Goal: Navigation & Orientation: Find specific page/section

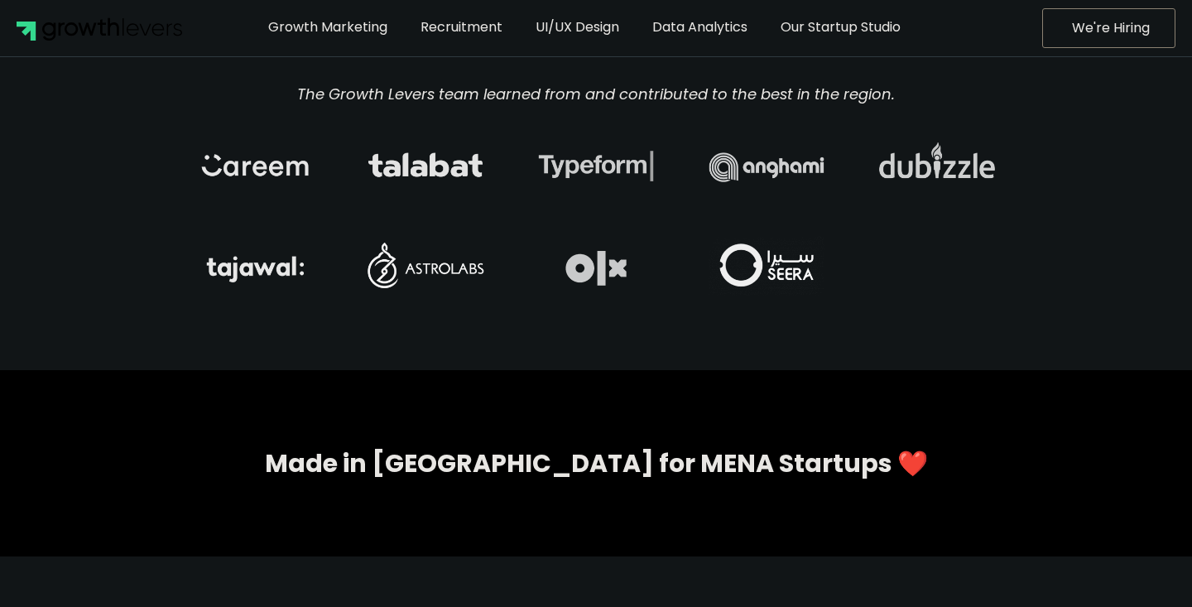
scroll to position [7039, 0]
click at [611, 246] on div at bounding box center [595, 264] width 129 height 60
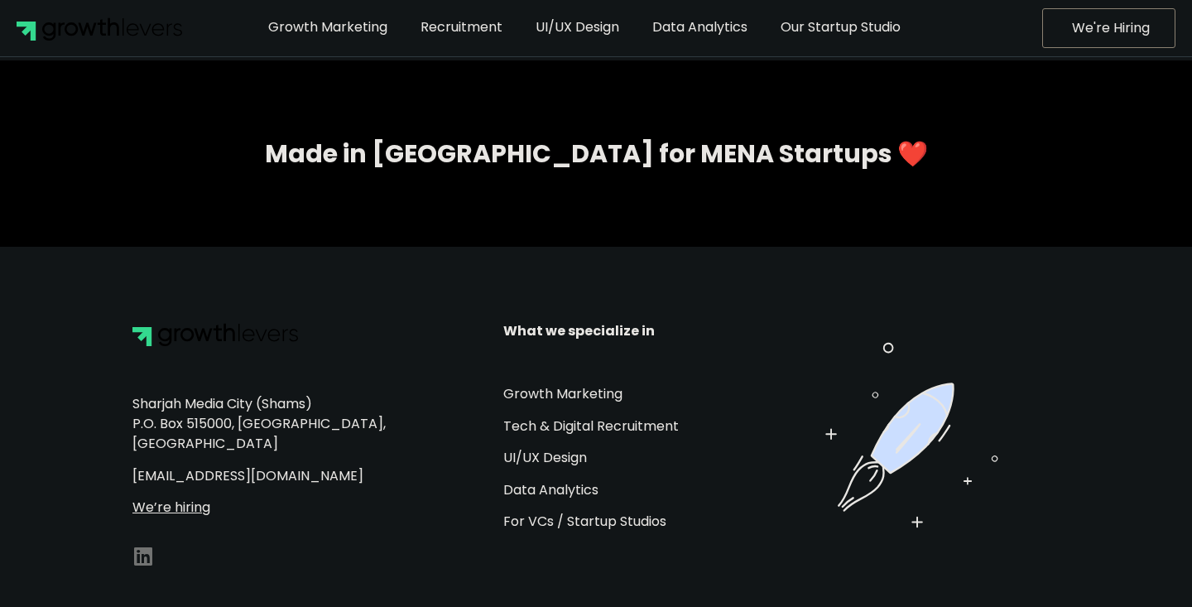
scroll to position [7346, 0]
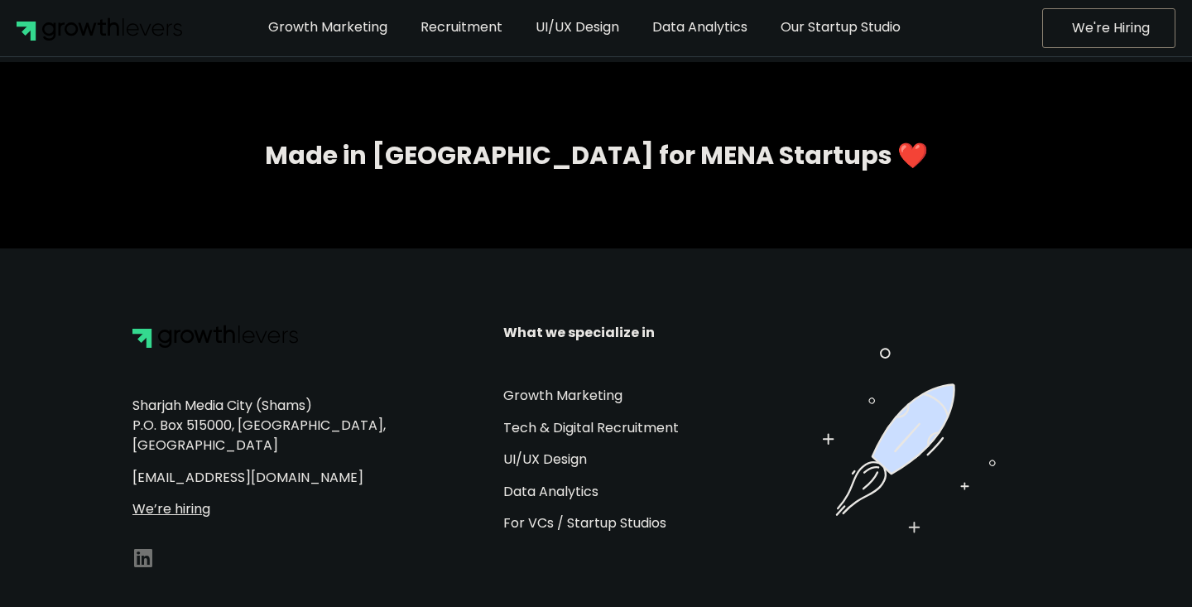
click at [348, 396] on p "Sharjah Media City (Shams) P.O. Box 515000, Sharjah, UAE" at bounding box center [309, 426] width 354 height 60
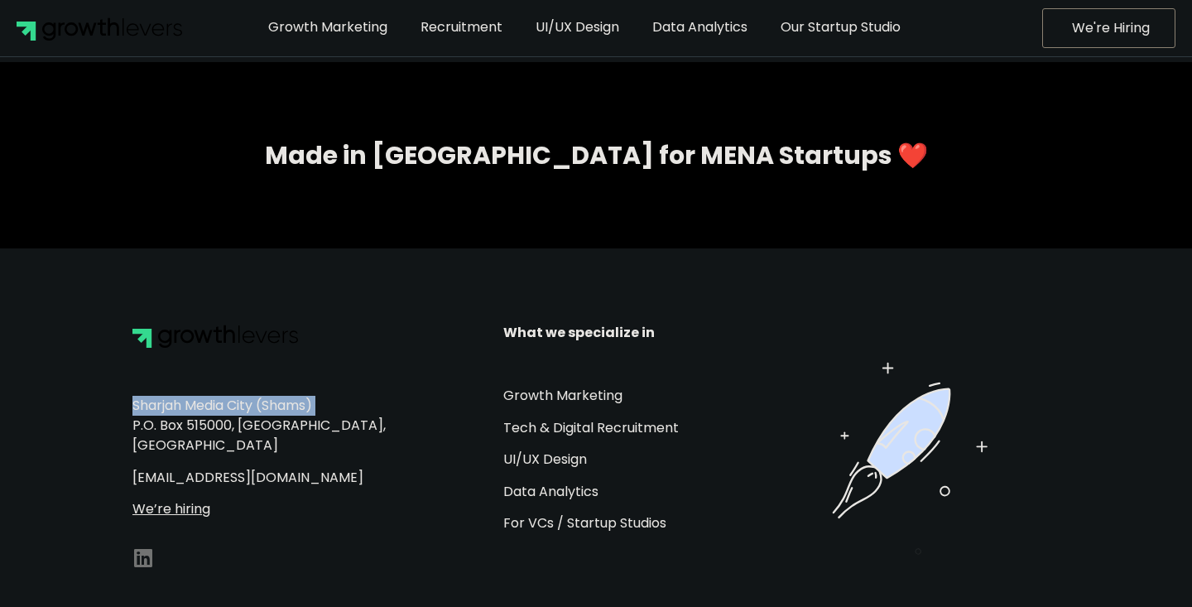
click at [336, 405] on p "Sharjah Media City (Shams) P.O. Box 515000, Sharjah, UAE" at bounding box center [309, 426] width 354 height 60
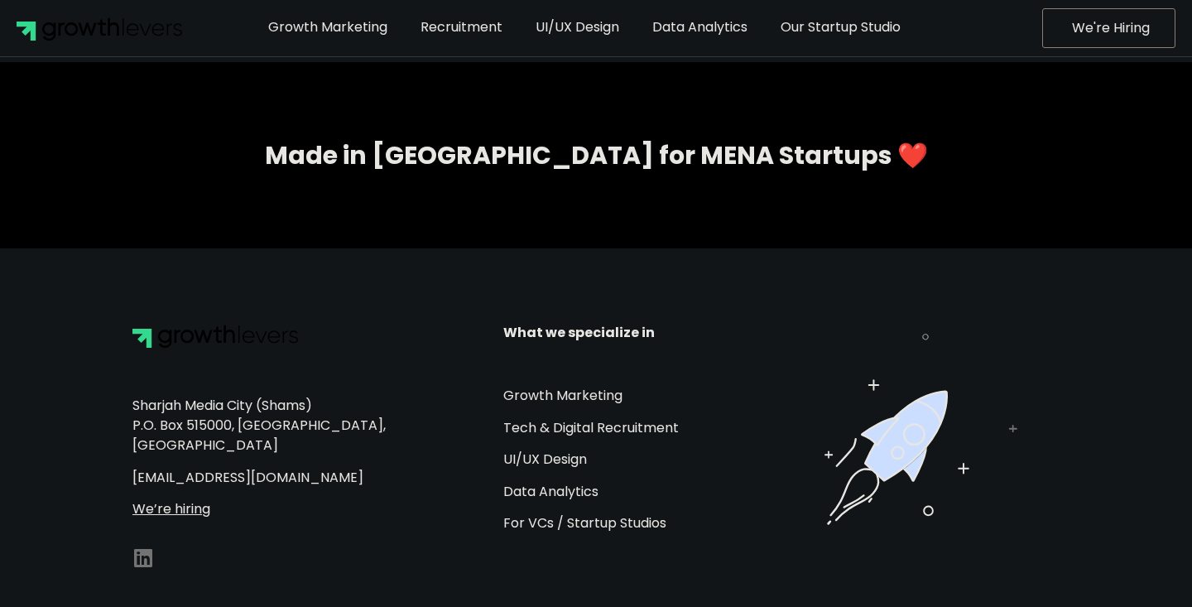
click at [336, 405] on p "Sharjah Media City (Shams) P.O. Box 515000, Sharjah, UAE" at bounding box center [309, 426] width 354 height 60
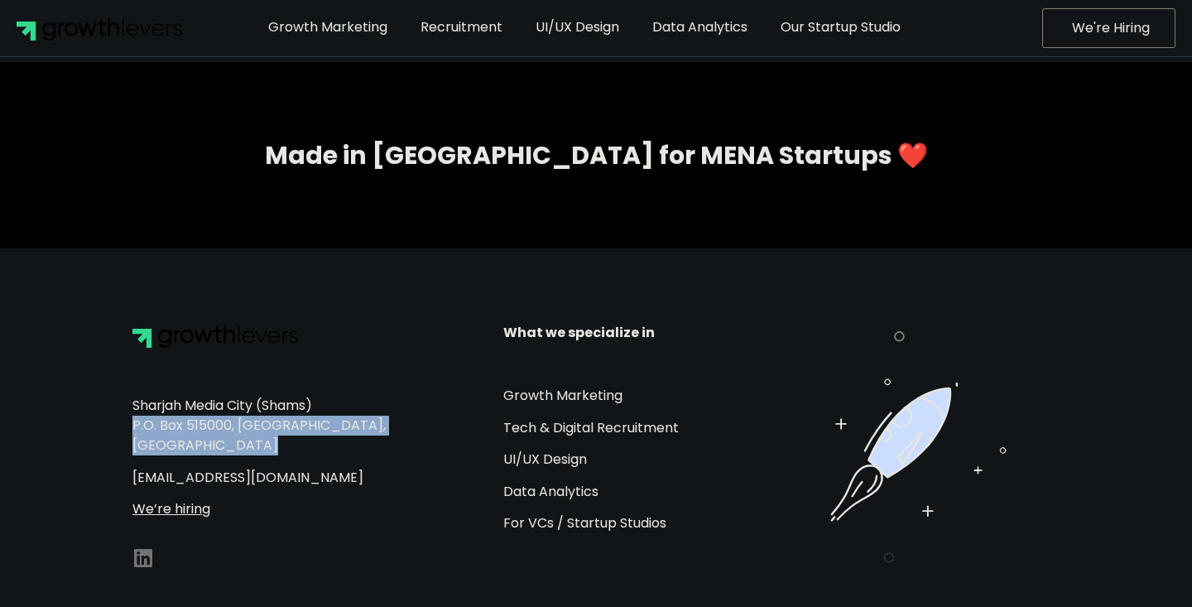
click at [353, 404] on p "Sharjah Media City (Shams) P.O. Box 515000, Sharjah, UAE" at bounding box center [309, 426] width 354 height 60
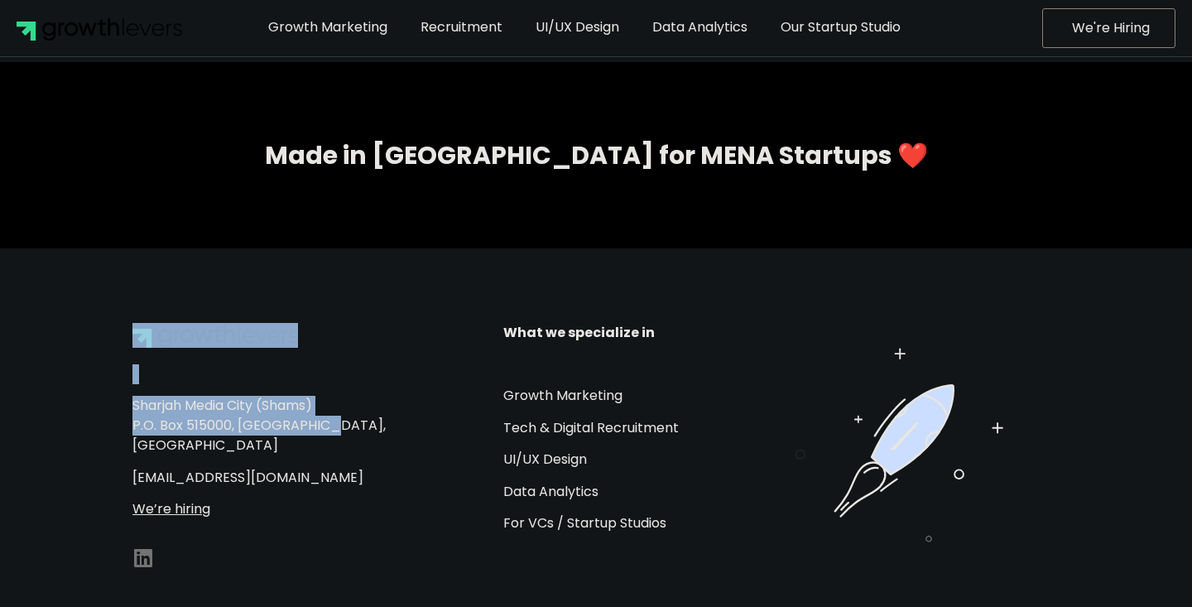
drag, startPoint x: 353, startPoint y: 404, endPoint x: 343, endPoint y: 301, distance: 103.2
click at [348, 314] on div "Sharjah Media City (Shams) P.O. Box 515000, Sharjah, UAE up@growthlevers.com We…" at bounding box center [309, 448] width 371 height 268
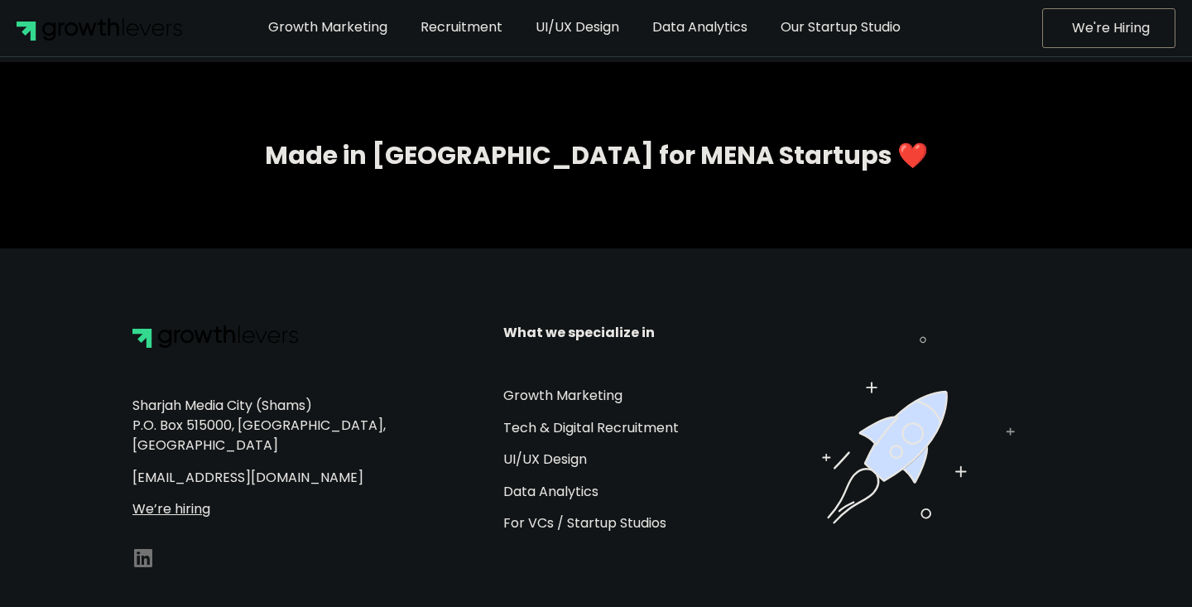
click at [330, 314] on div "Sharjah Media City (Shams) P.O. Box 515000, Sharjah, UAE up@growthlevers.com We…" at bounding box center [309, 448] width 371 height 268
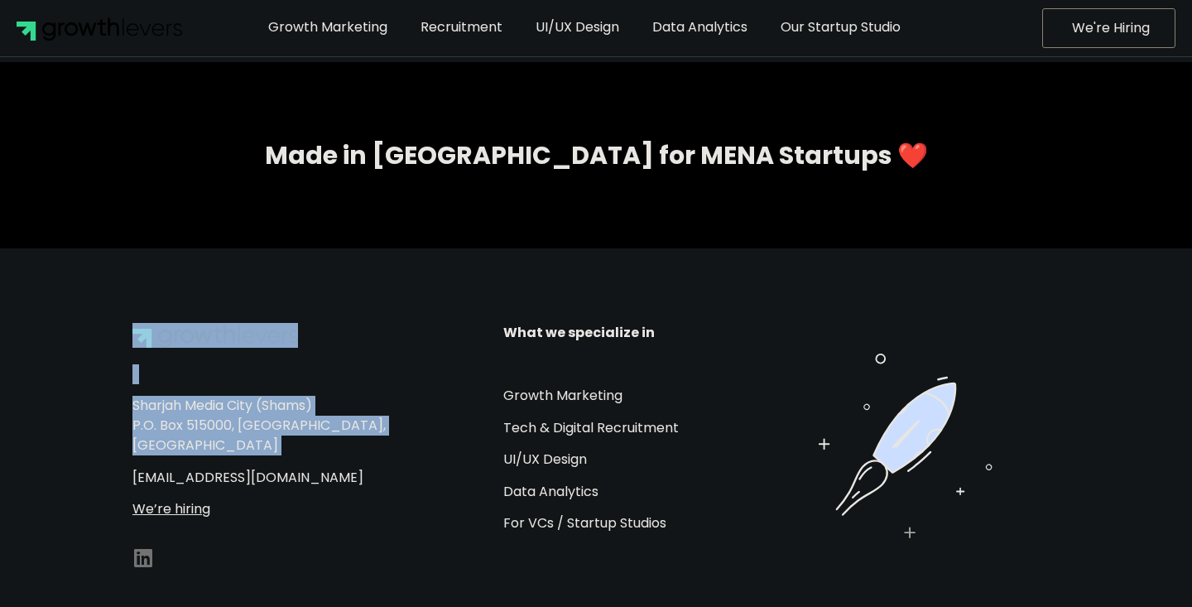
drag, startPoint x: 314, startPoint y: 273, endPoint x: 281, endPoint y: 418, distance: 148.5
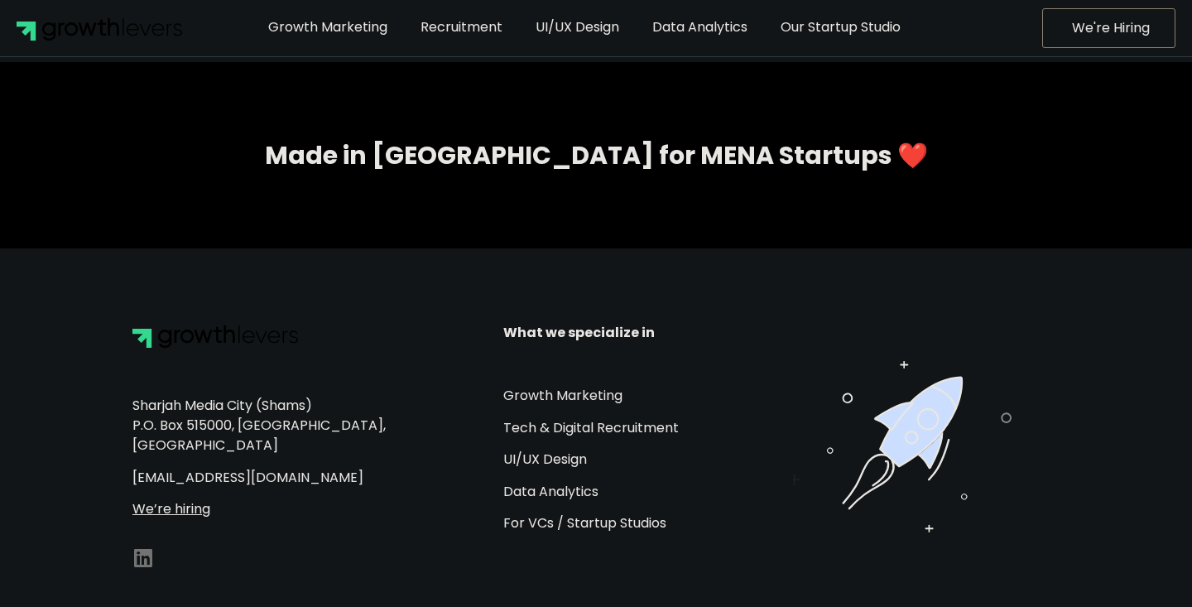
click at [330, 422] on div "Sharjah Media City (Shams) P.O. Box 515000, Sharjah, UAE up@growthlevers.com We…" at bounding box center [309, 441] width 354 height 155
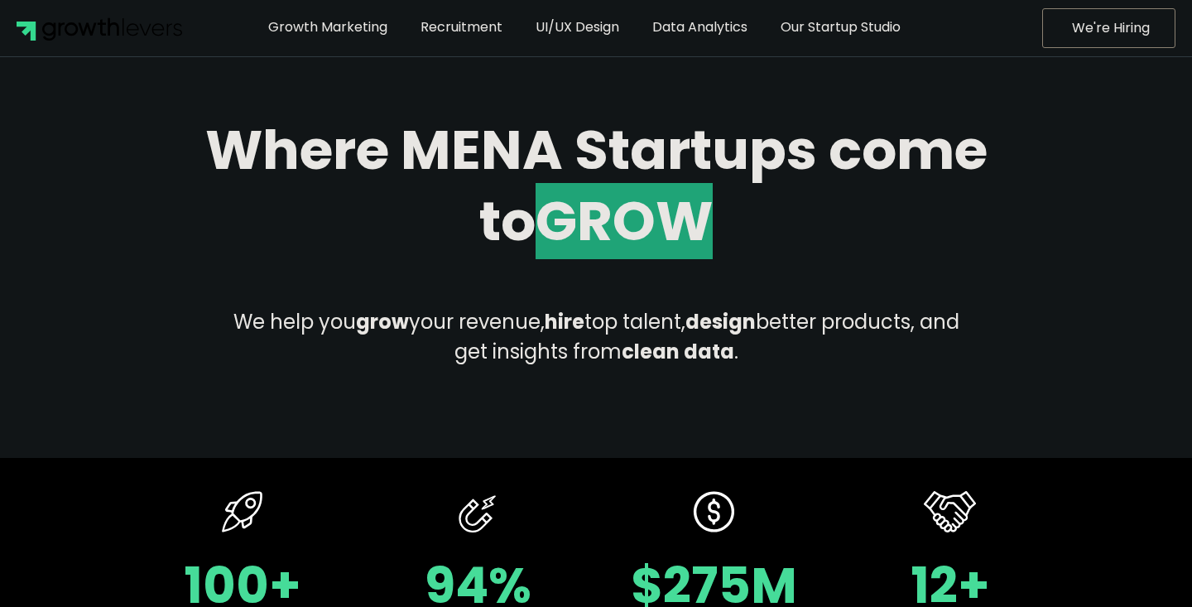
scroll to position [0, 0]
click at [729, 36] on link "Data Analytics" at bounding box center [700, 27] width 120 height 38
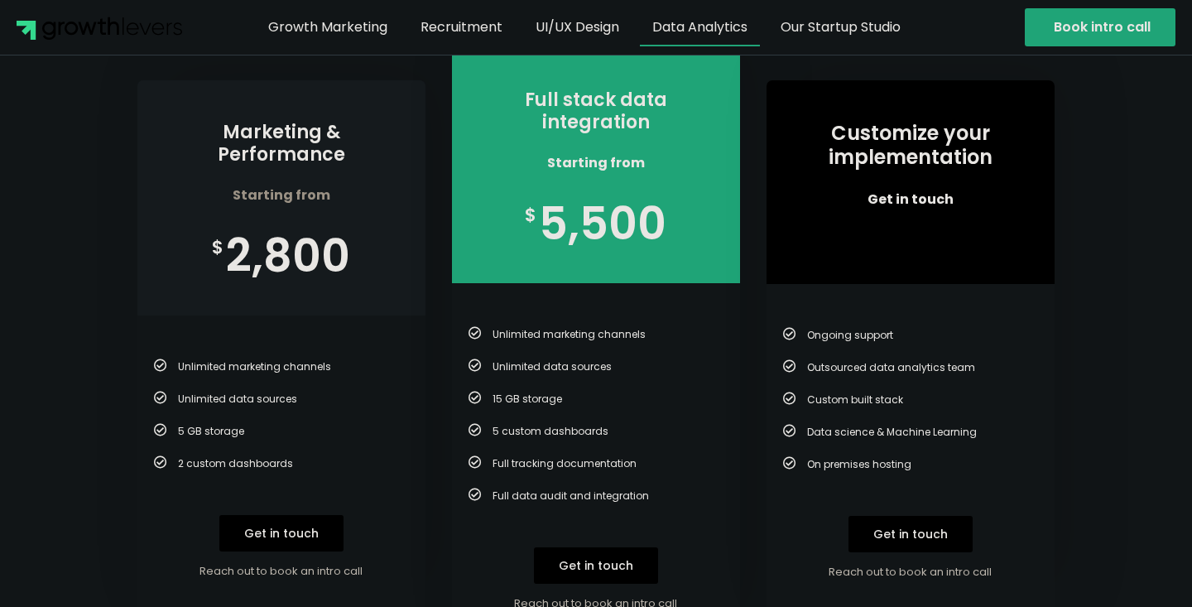
scroll to position [4252, 0]
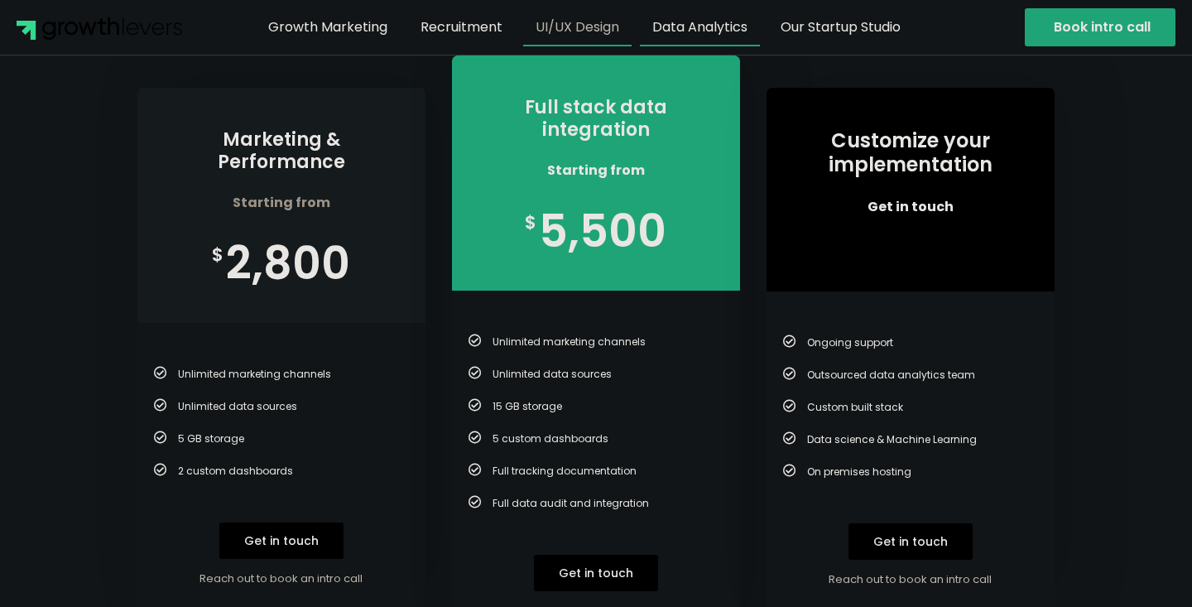
click at [585, 21] on link "UI/UX Design" at bounding box center [577, 27] width 108 height 38
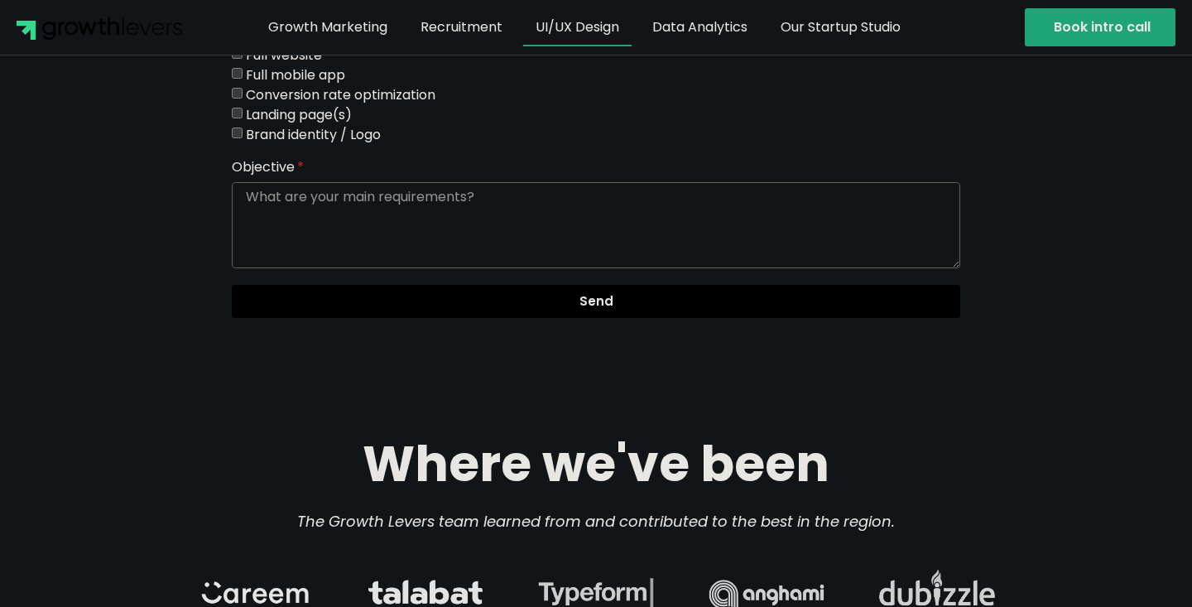
scroll to position [4628, 0]
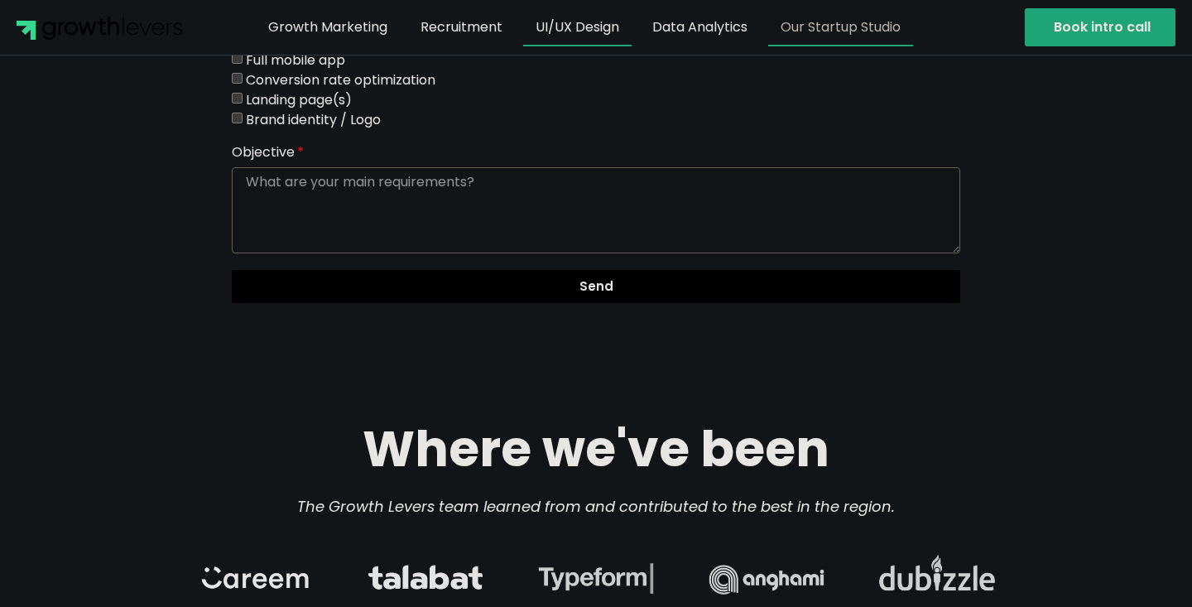
click at [789, 30] on link "Our Startup Studio" at bounding box center [840, 27] width 145 height 38
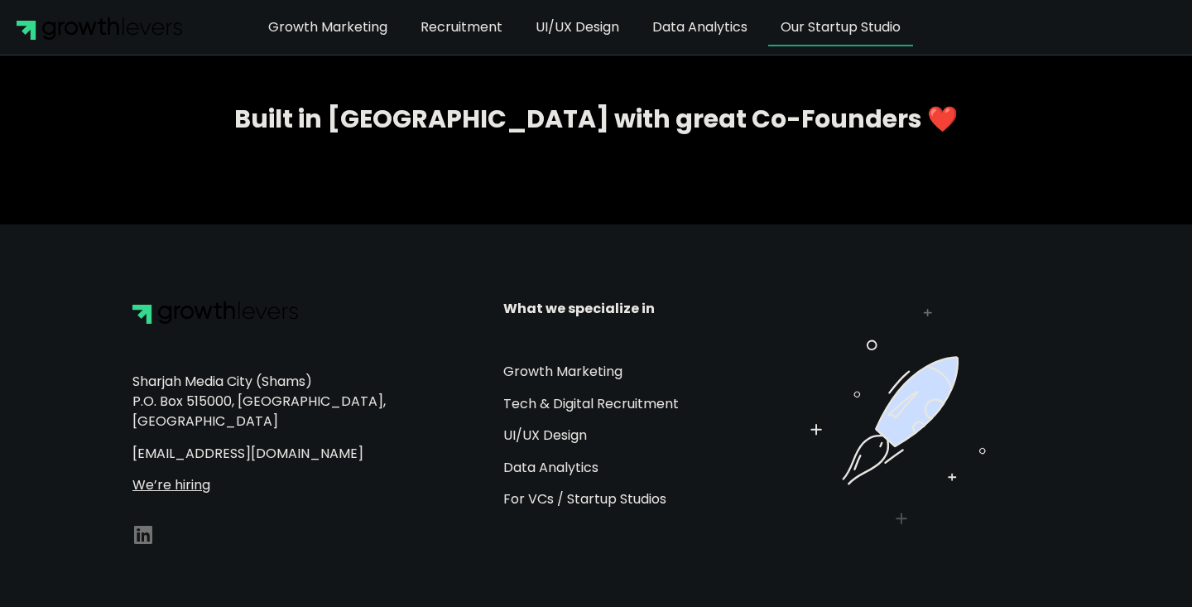
scroll to position [2496, 0]
click at [168, 476] on u "We’re hiring" at bounding box center [171, 485] width 78 height 19
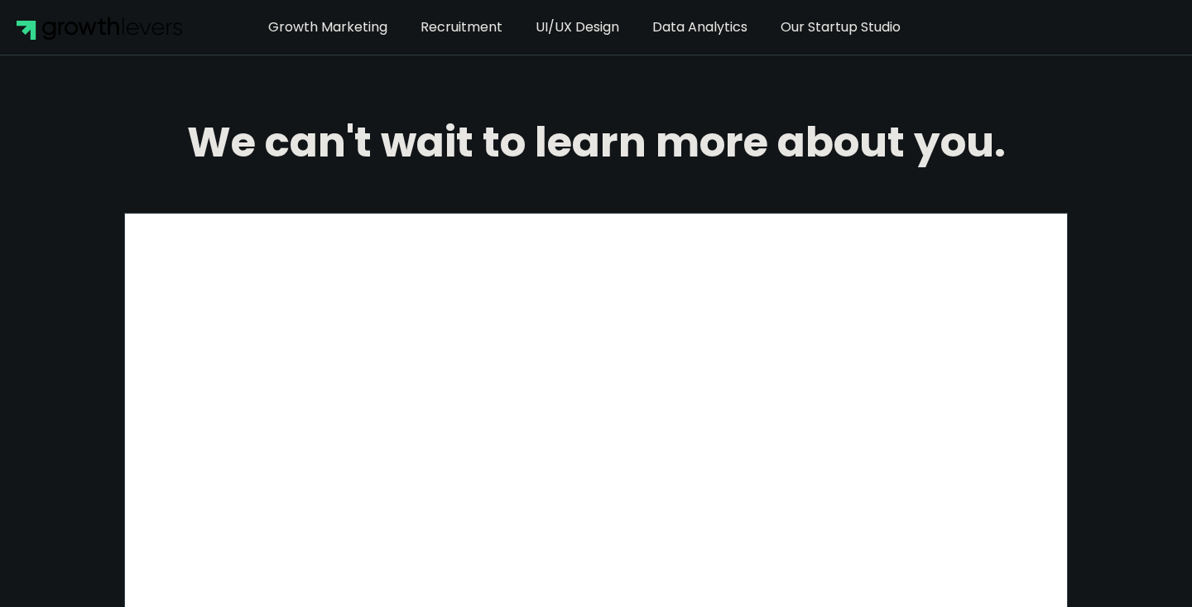
click at [534, 129] on h2 "We can't wait to learn more about you." at bounding box center [595, 142] width 943 height 41
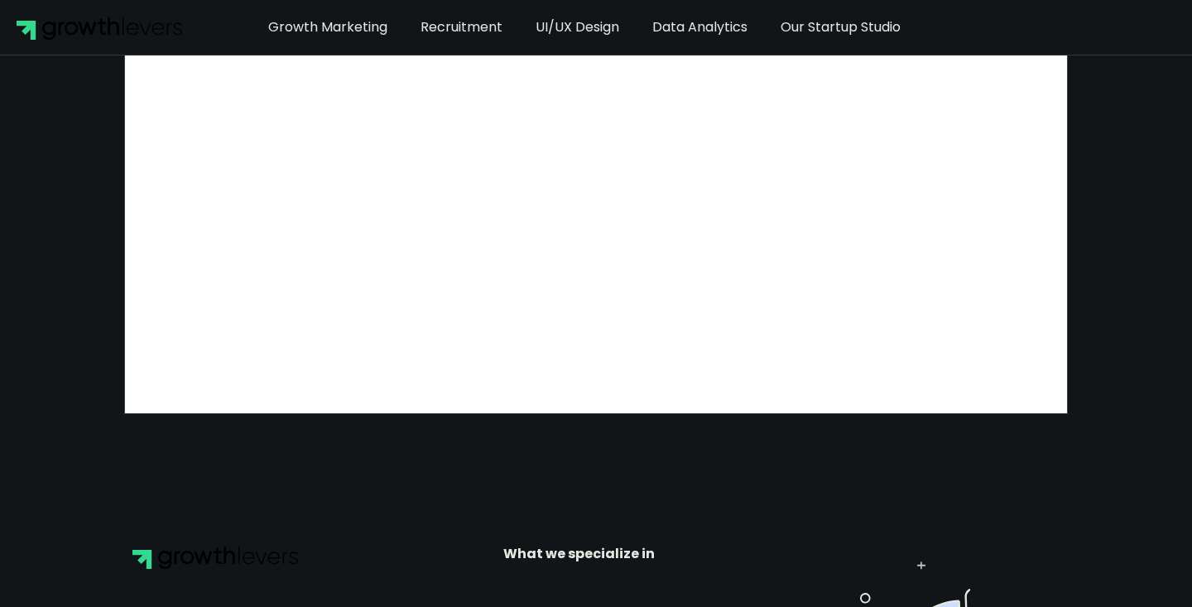
scroll to position [783, 0]
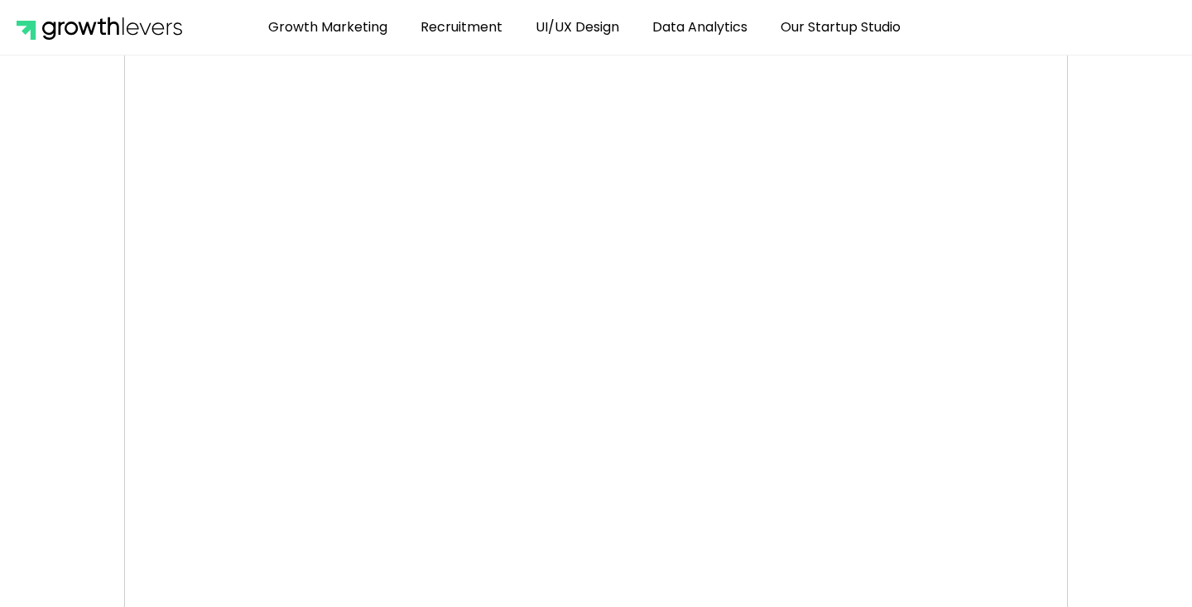
scroll to position [367, 0]
